Goal: Task Accomplishment & Management: Manage account settings

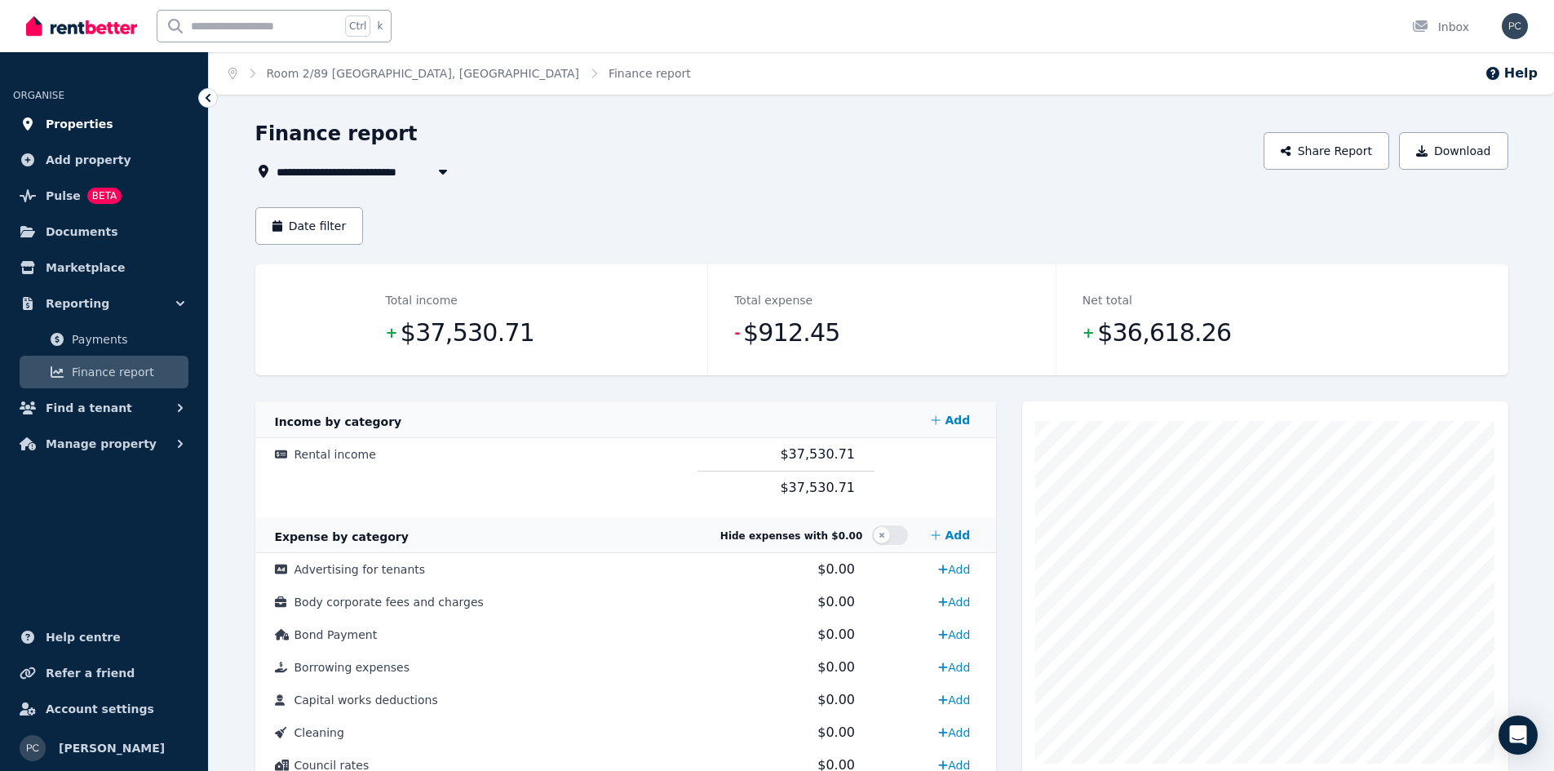
click at [75, 126] on span "Properties" at bounding box center [80, 124] width 68 height 20
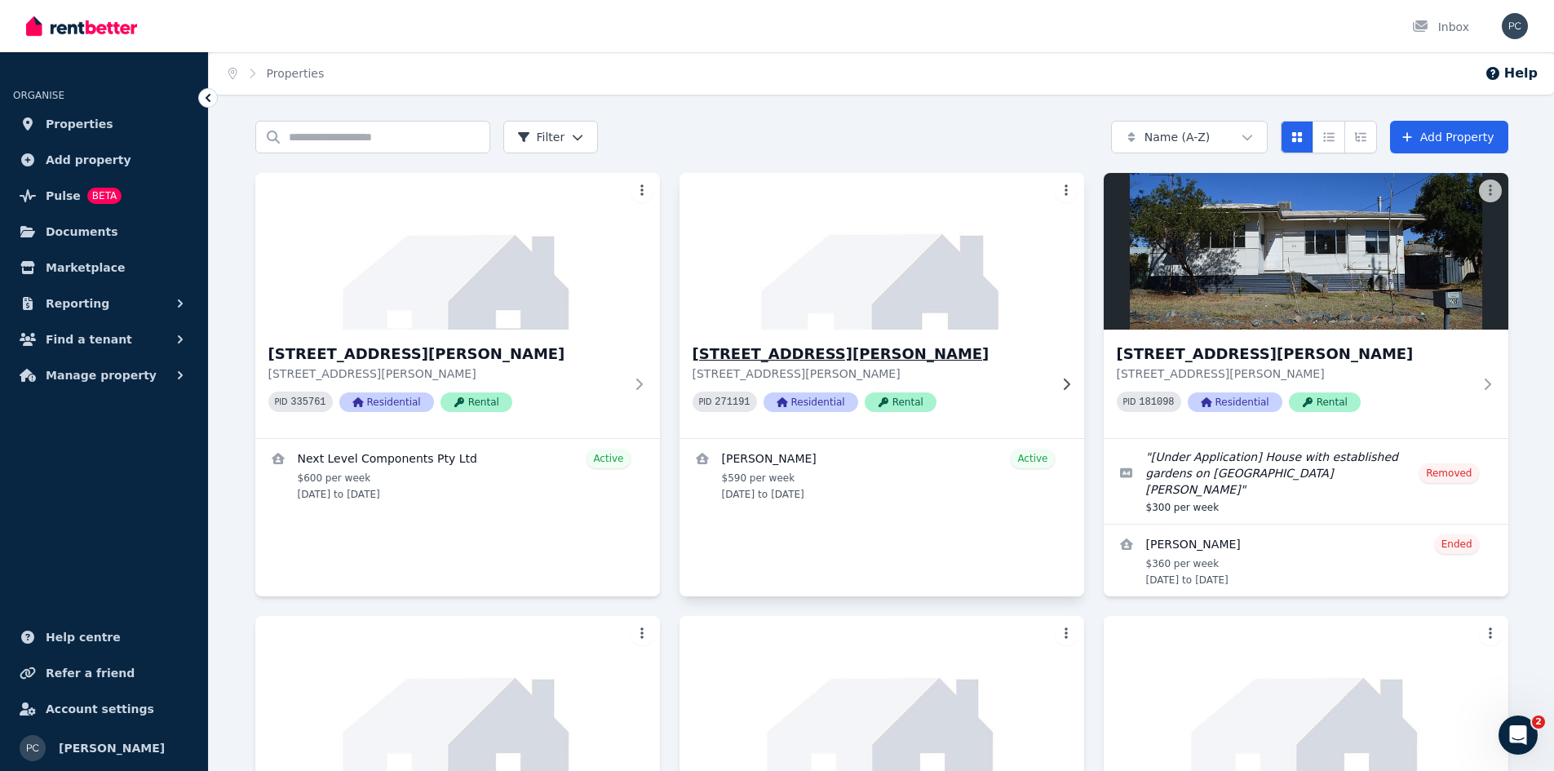
click at [732, 360] on h3 "[STREET_ADDRESS][PERSON_NAME]" at bounding box center [871, 354] width 356 height 23
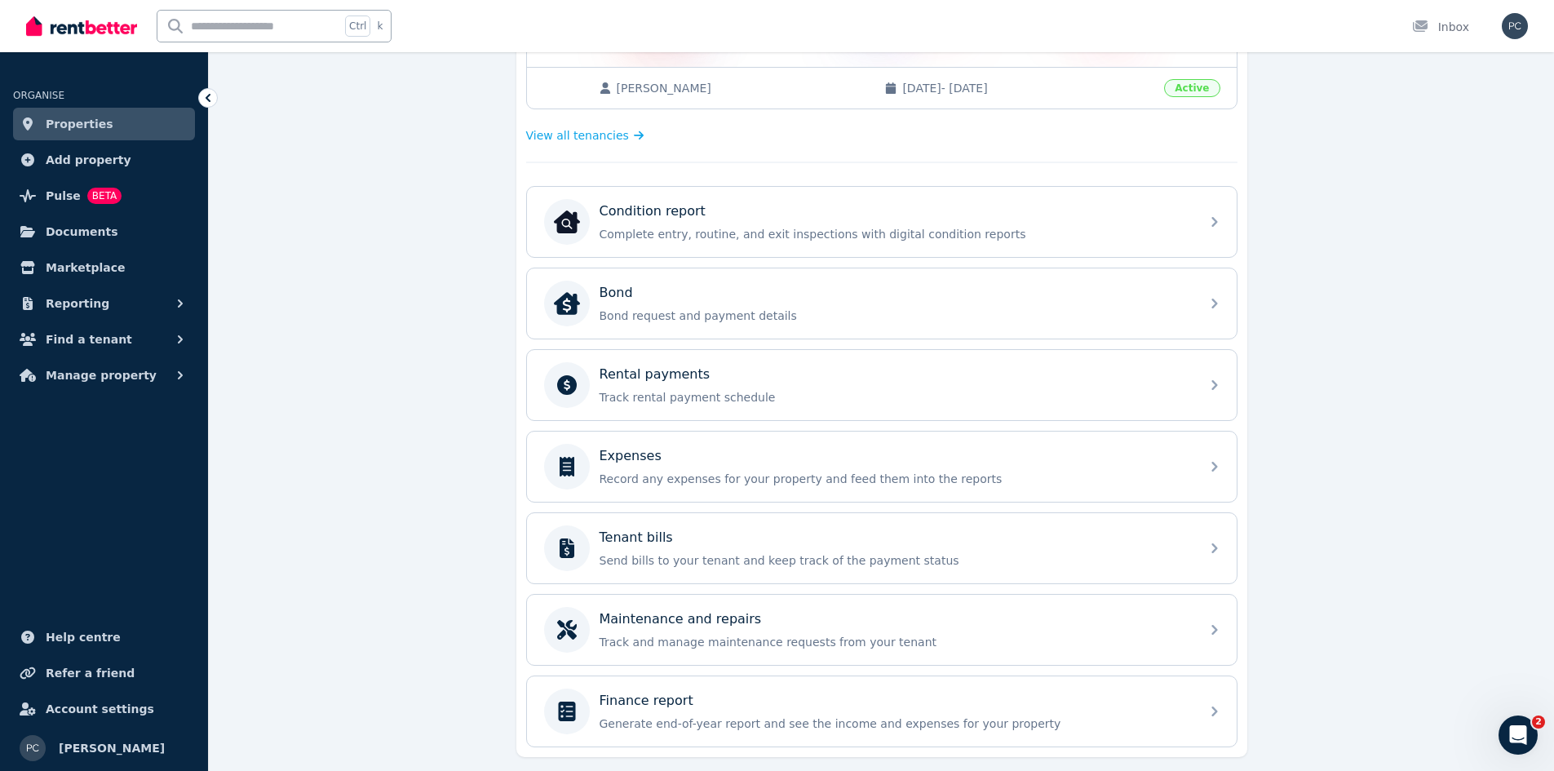
scroll to position [456, 0]
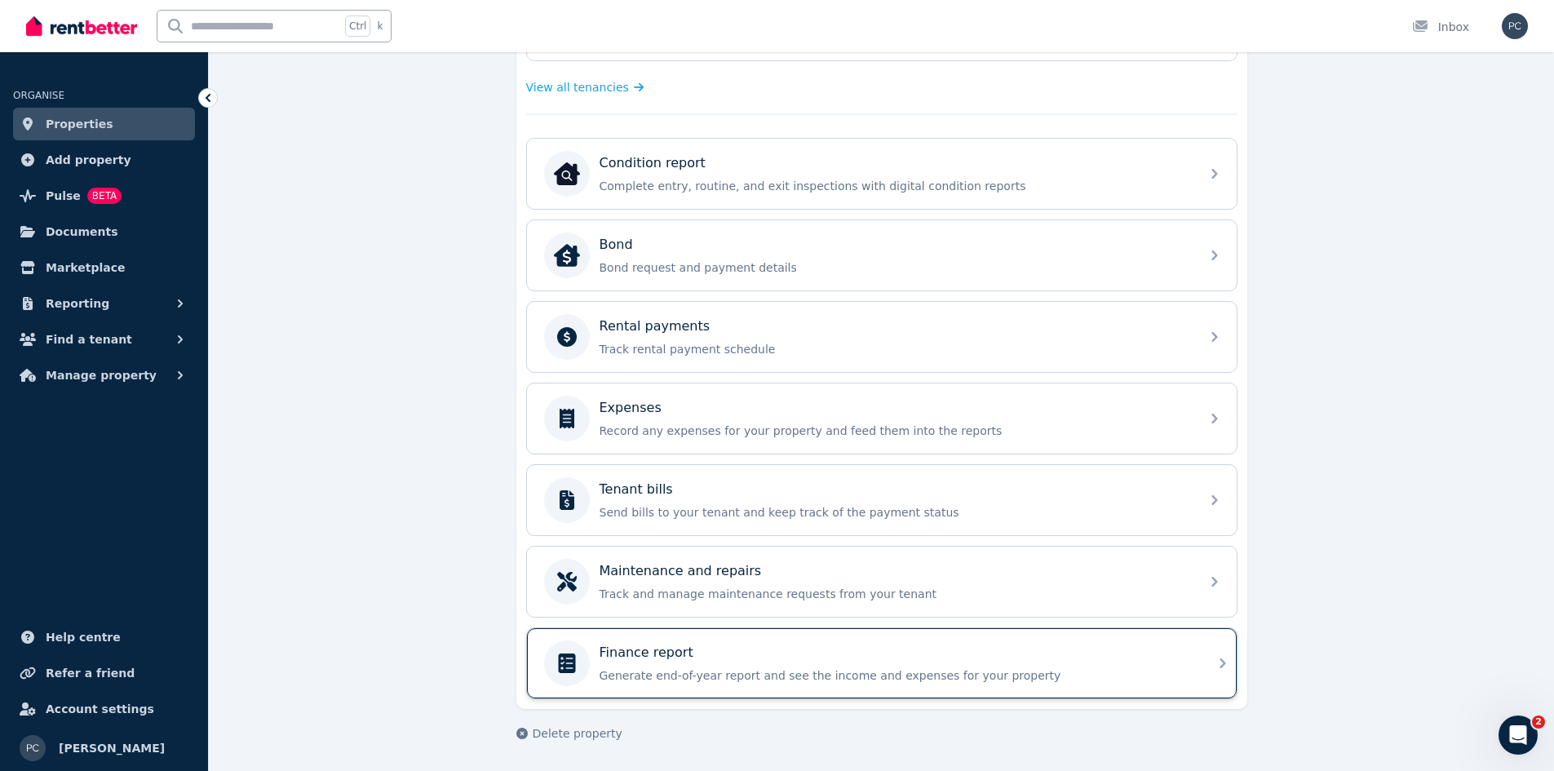
click at [744, 655] on div "Finance report" at bounding box center [895, 653] width 591 height 20
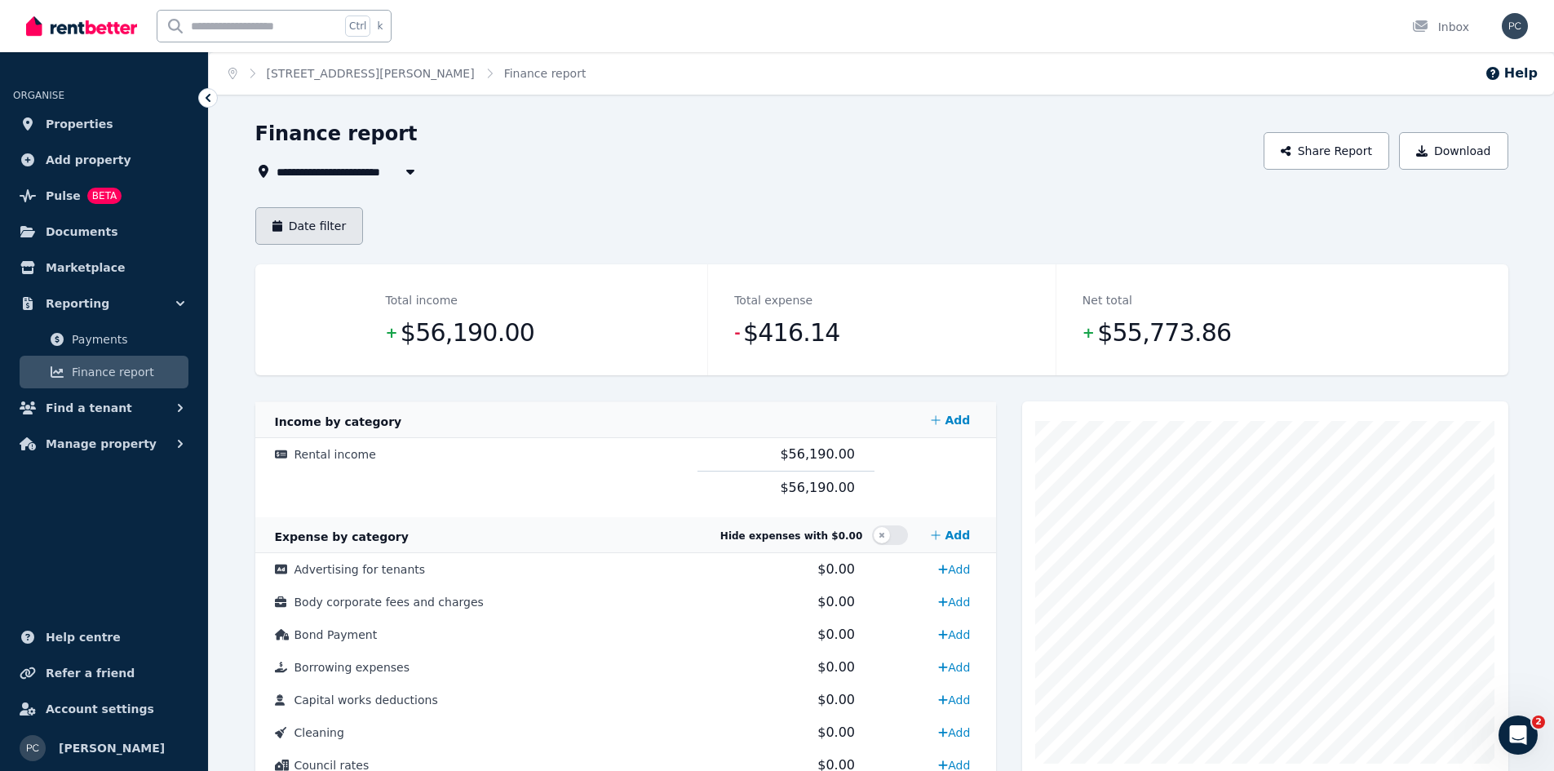
click at [325, 228] on button "Date filter" at bounding box center [309, 226] width 108 height 38
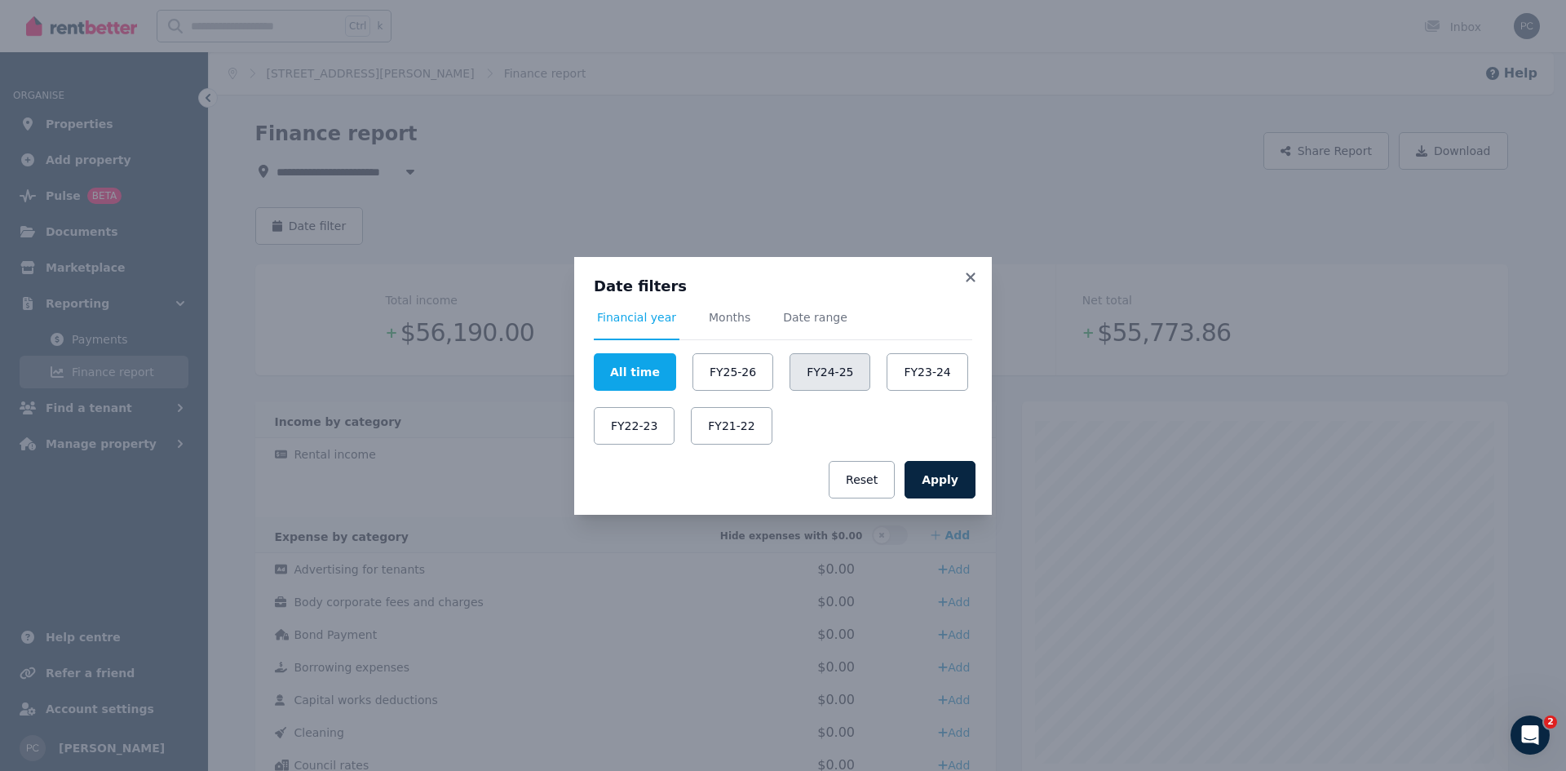
click at [812, 374] on button "FY24-25" at bounding box center [830, 372] width 81 height 38
click at [962, 468] on button "Apply" at bounding box center [940, 480] width 71 height 38
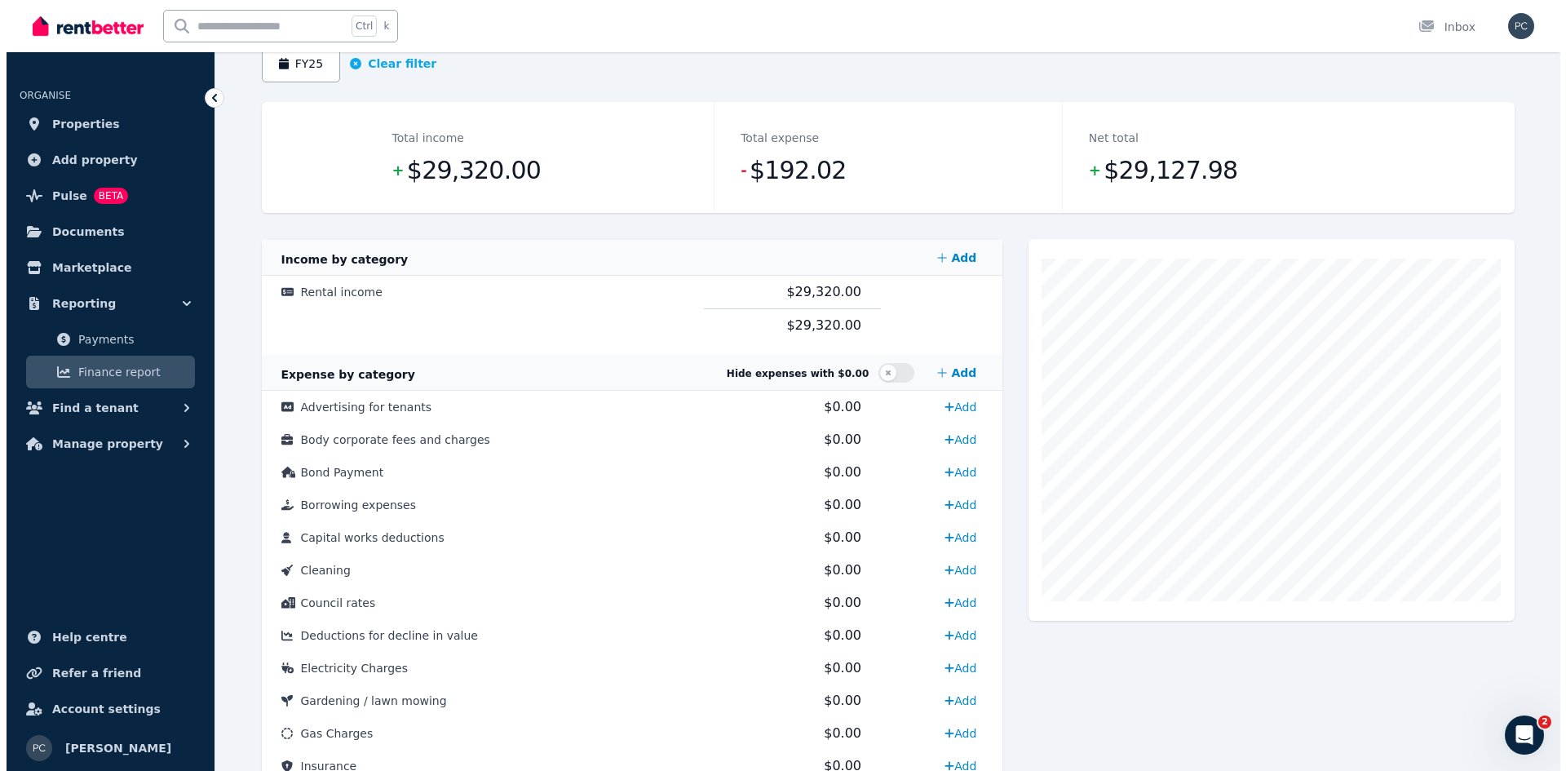
scroll to position [163, 0]
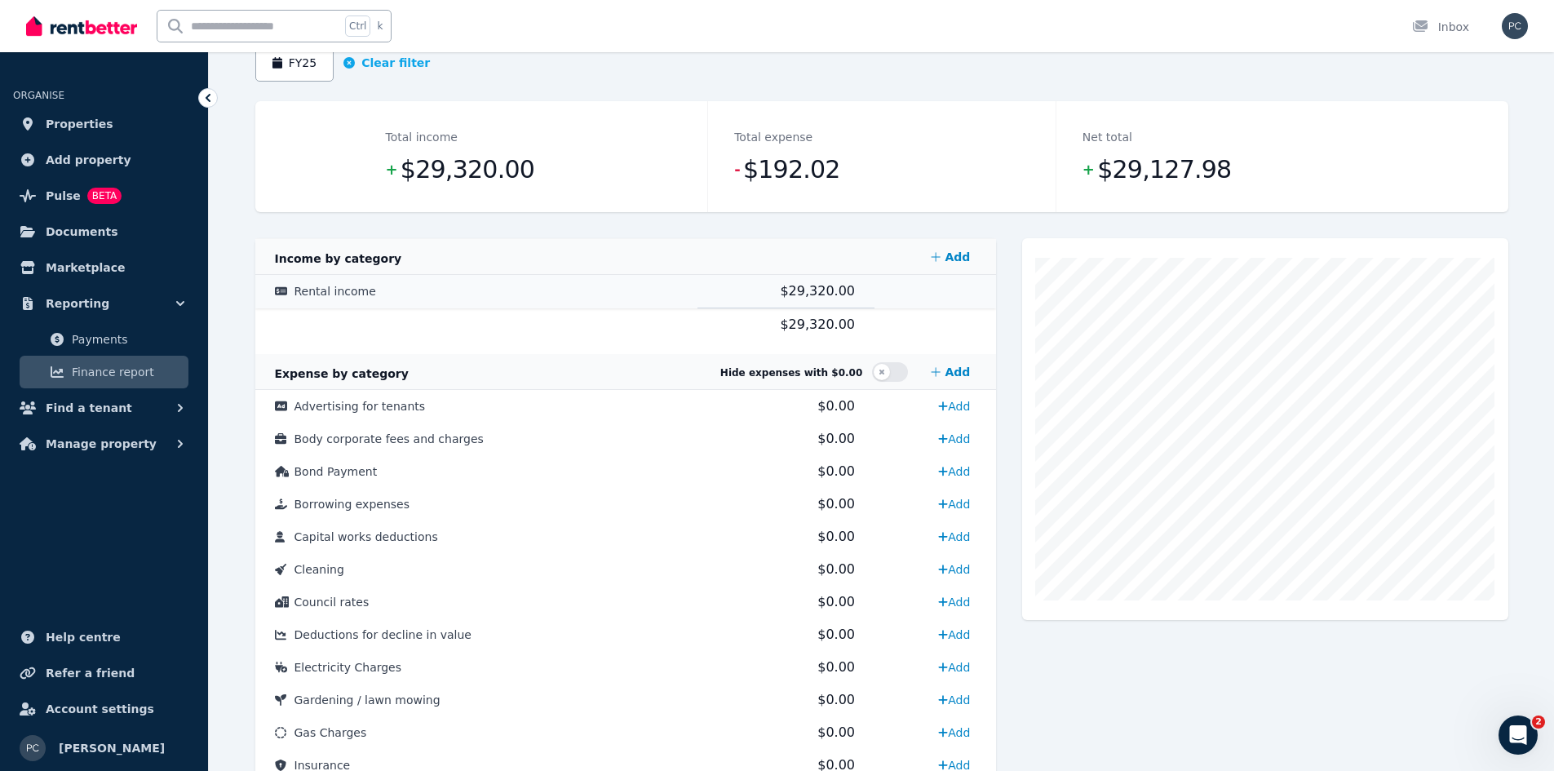
click at [331, 289] on span "Rental income" at bounding box center [335, 291] width 82 height 13
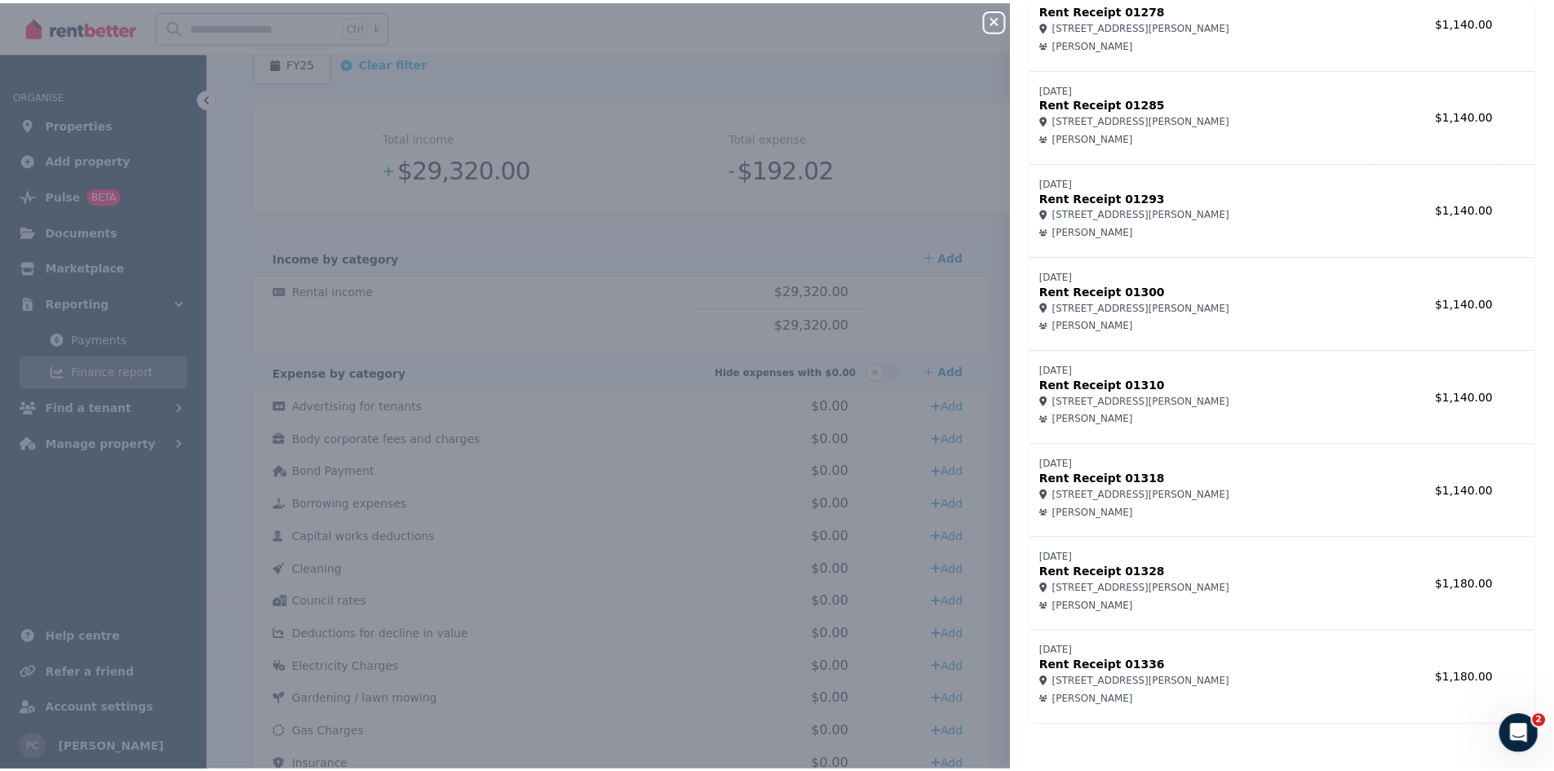
scroll to position [1830, 0]
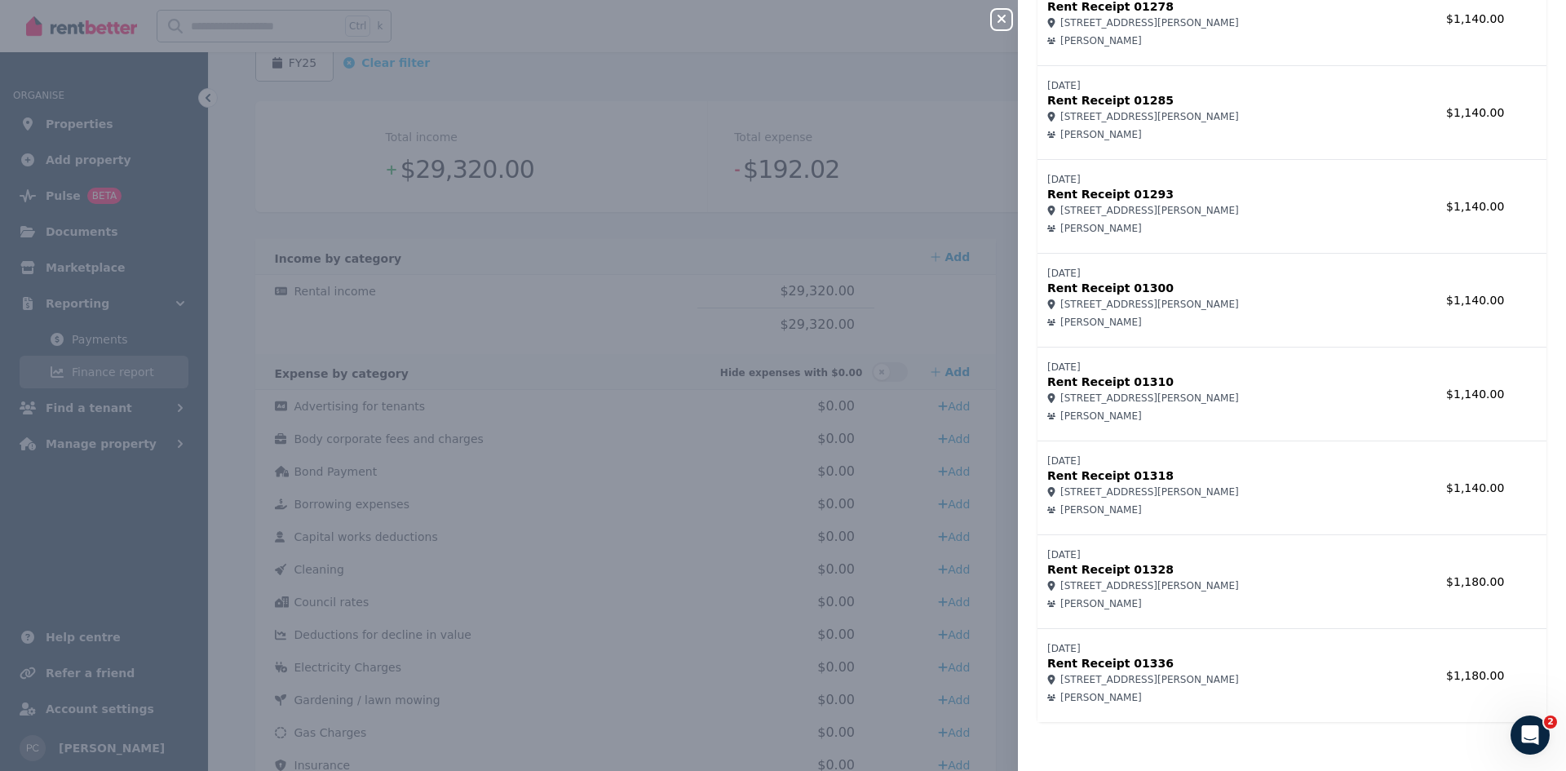
click at [506, 279] on div "Close panel Rental income Record income Name Amount [DATE] Rent Receipt 01154 […" at bounding box center [783, 385] width 1566 height 771
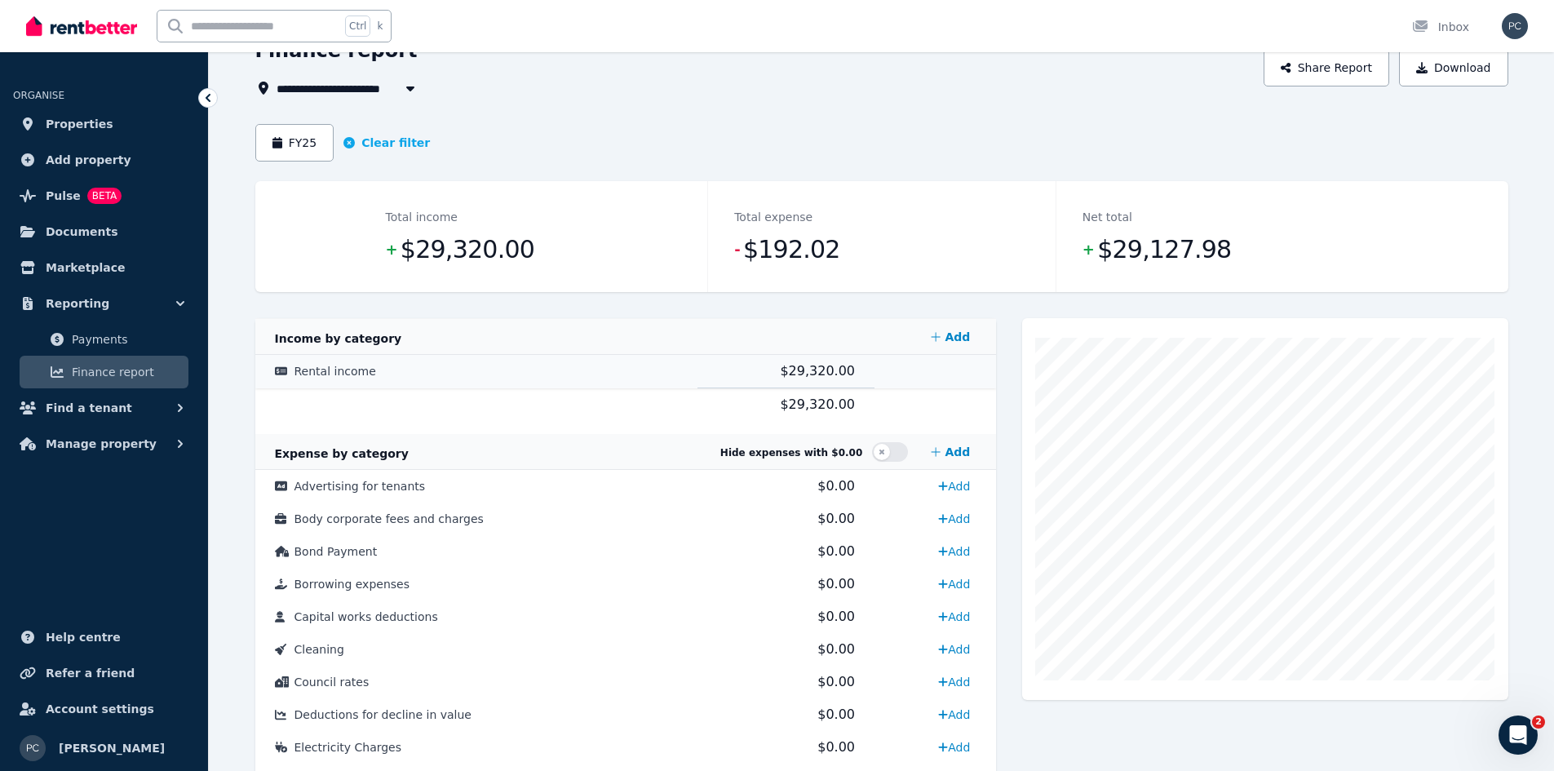
scroll to position [0, 0]
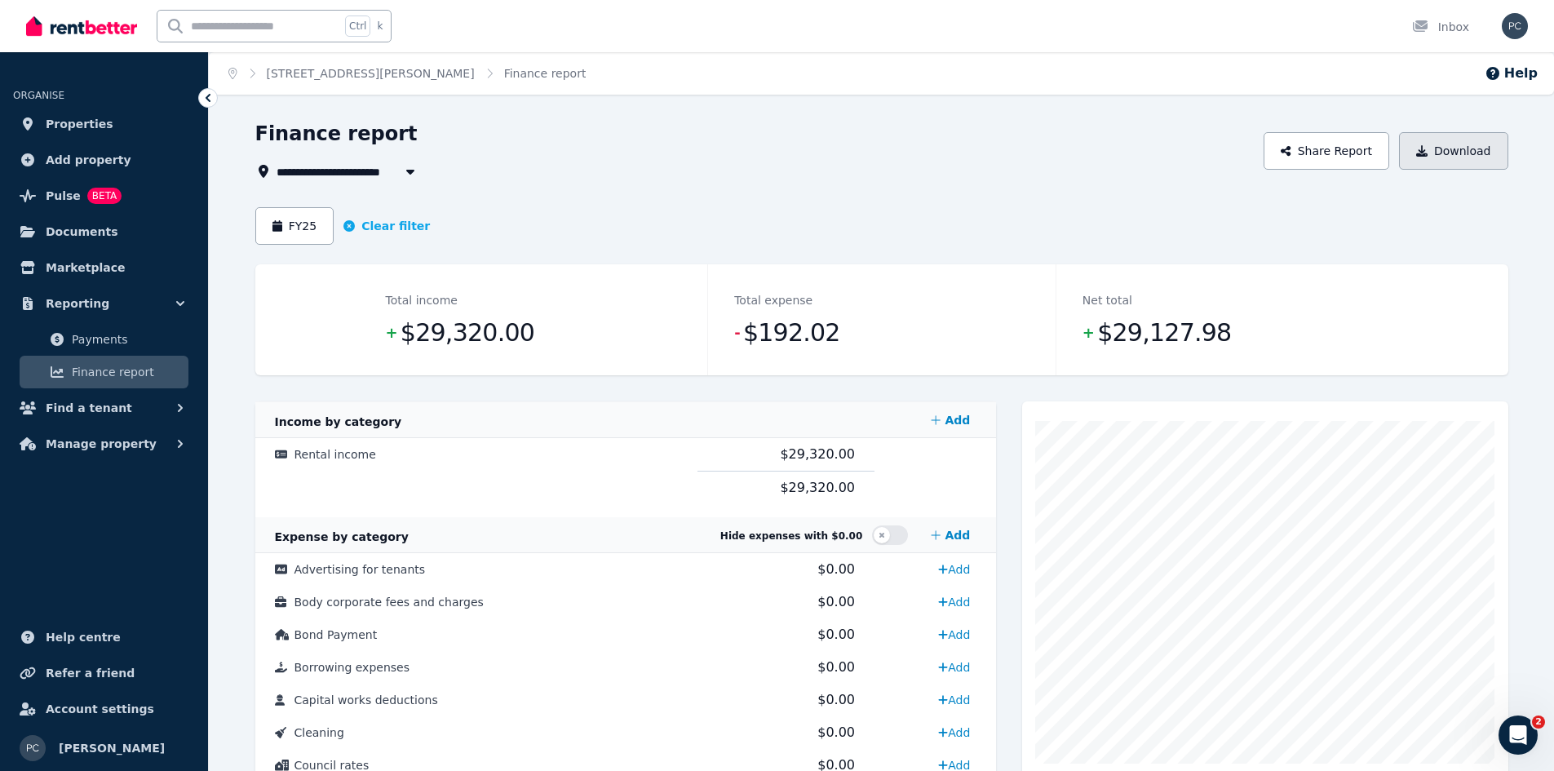
click at [1445, 152] on button "Download" at bounding box center [1453, 151] width 109 height 38
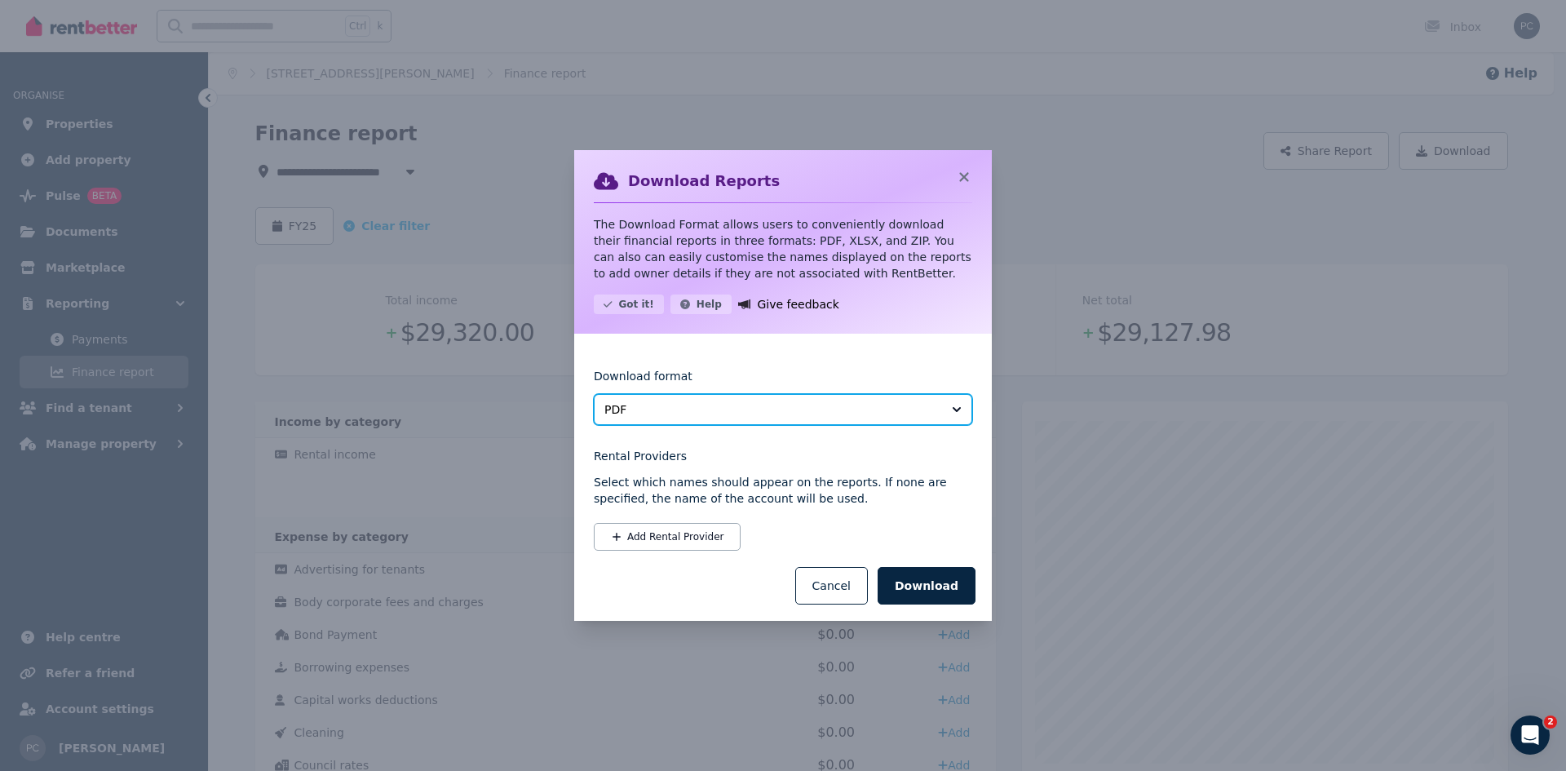
click at [721, 409] on span "PDF" at bounding box center [771, 409] width 334 height 16
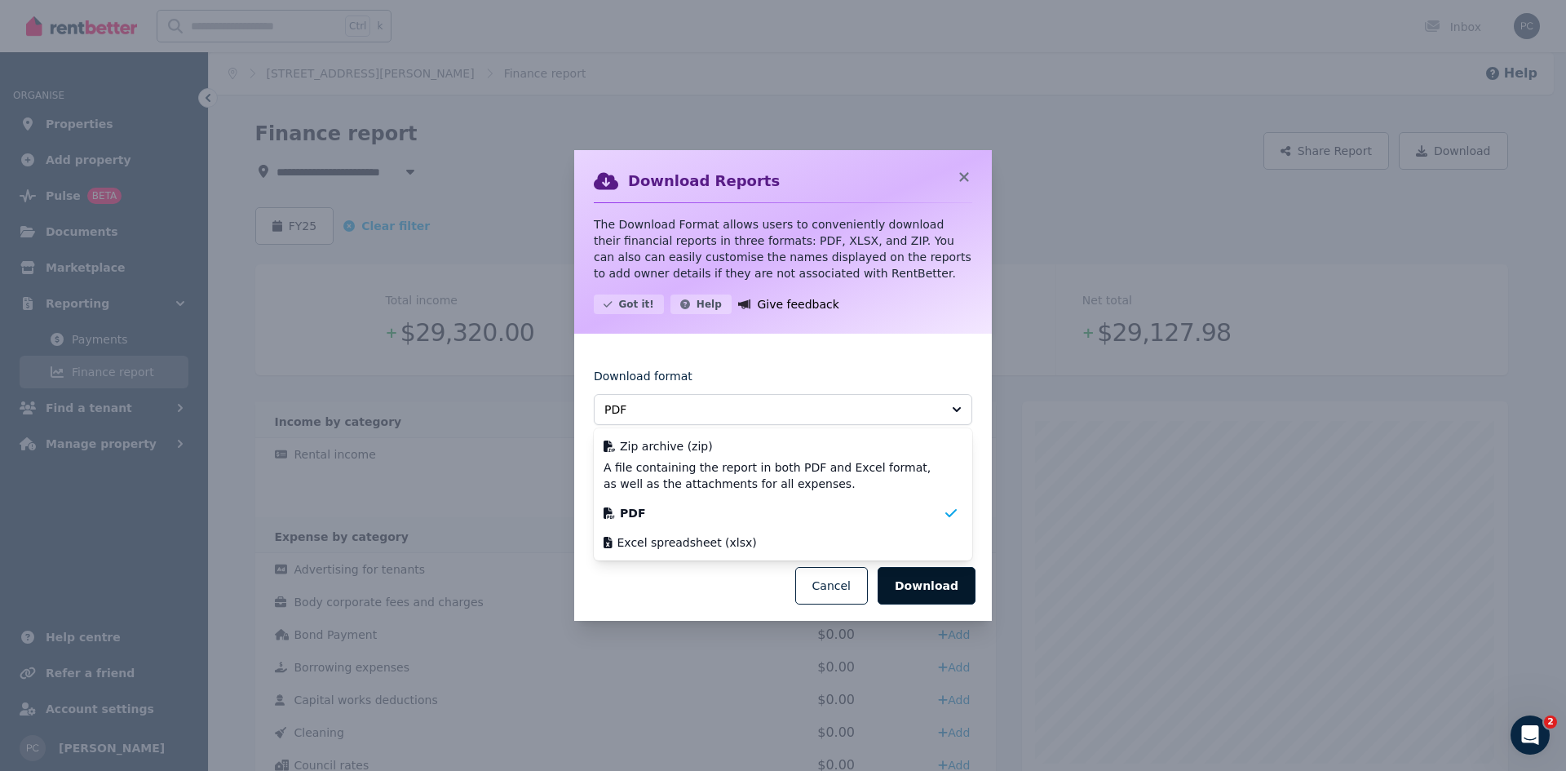
click at [910, 583] on button "Download" at bounding box center [927, 586] width 98 height 38
